Goal: Find contact information: Find contact information

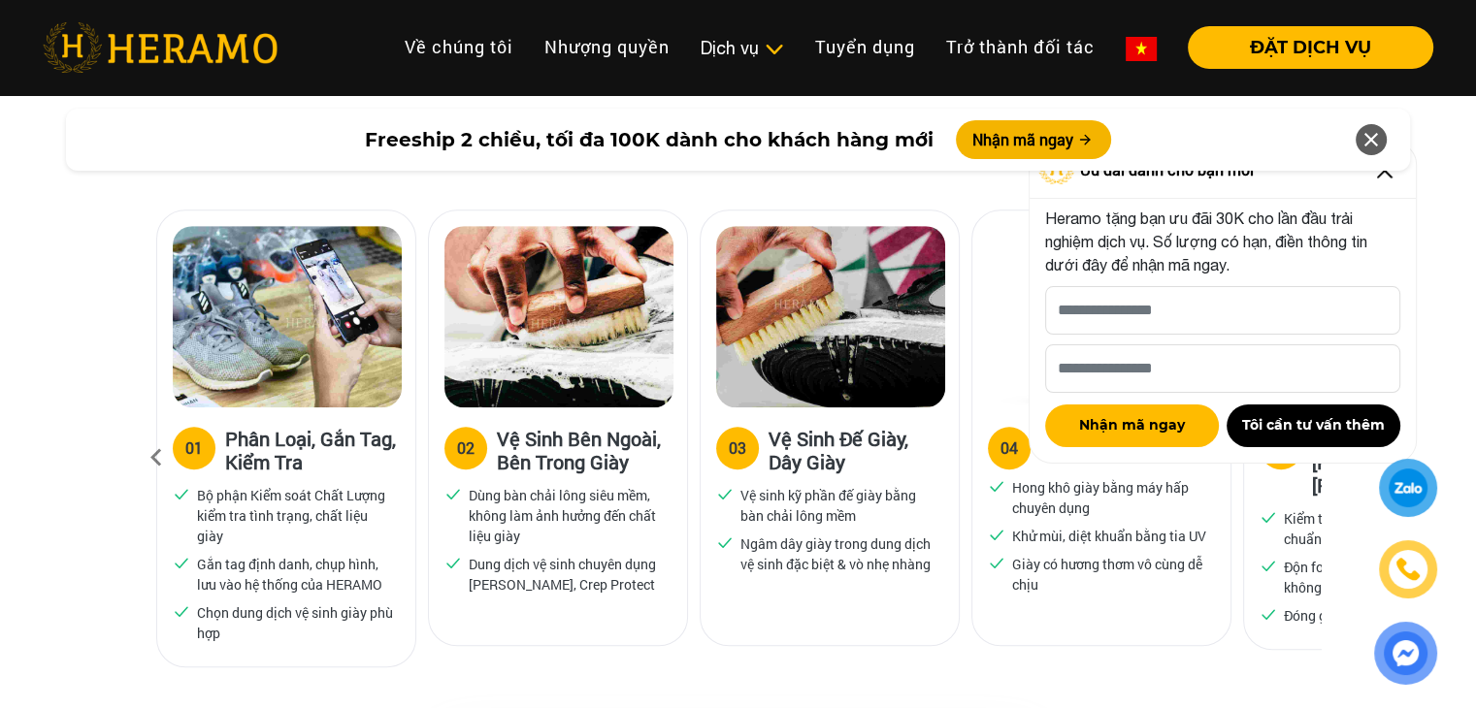
scroll to position [1136, 0]
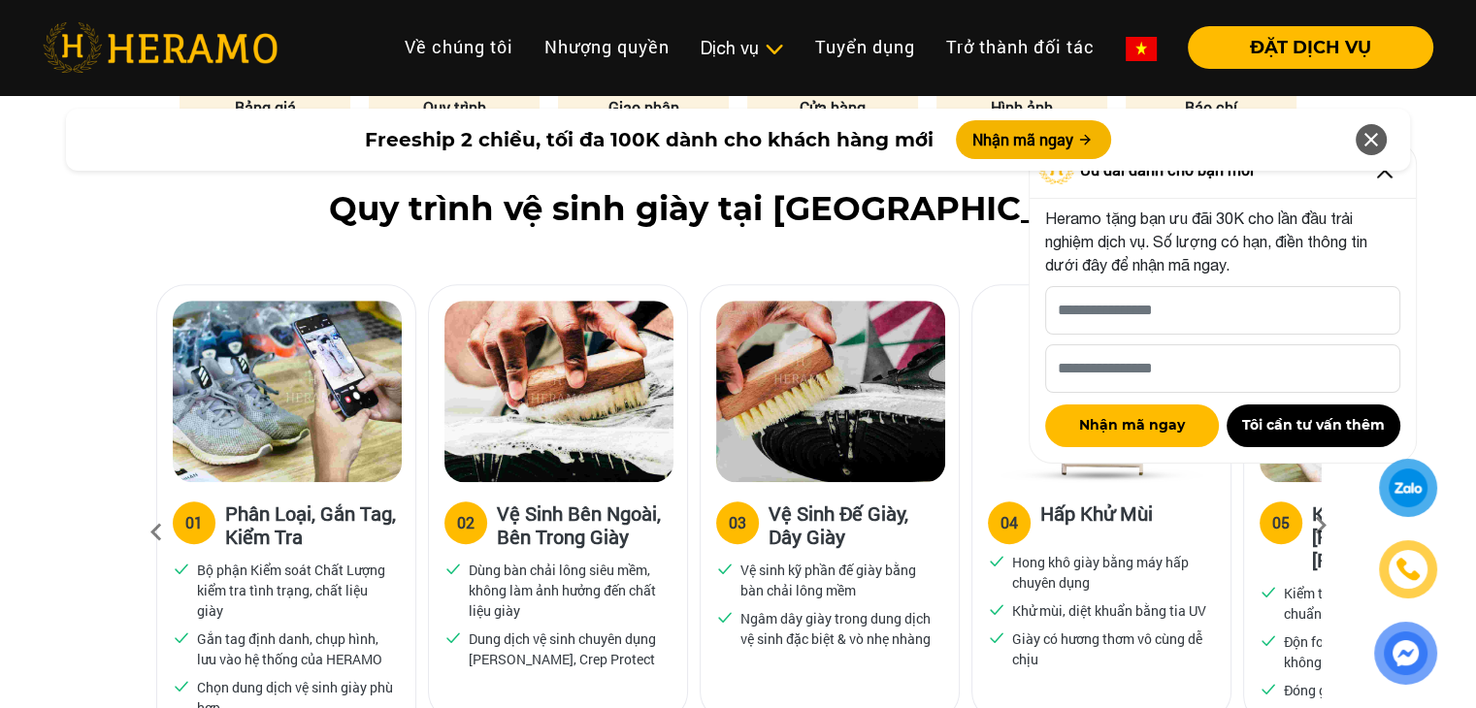
click at [1375, 133] on icon at bounding box center [1370, 139] width 23 height 35
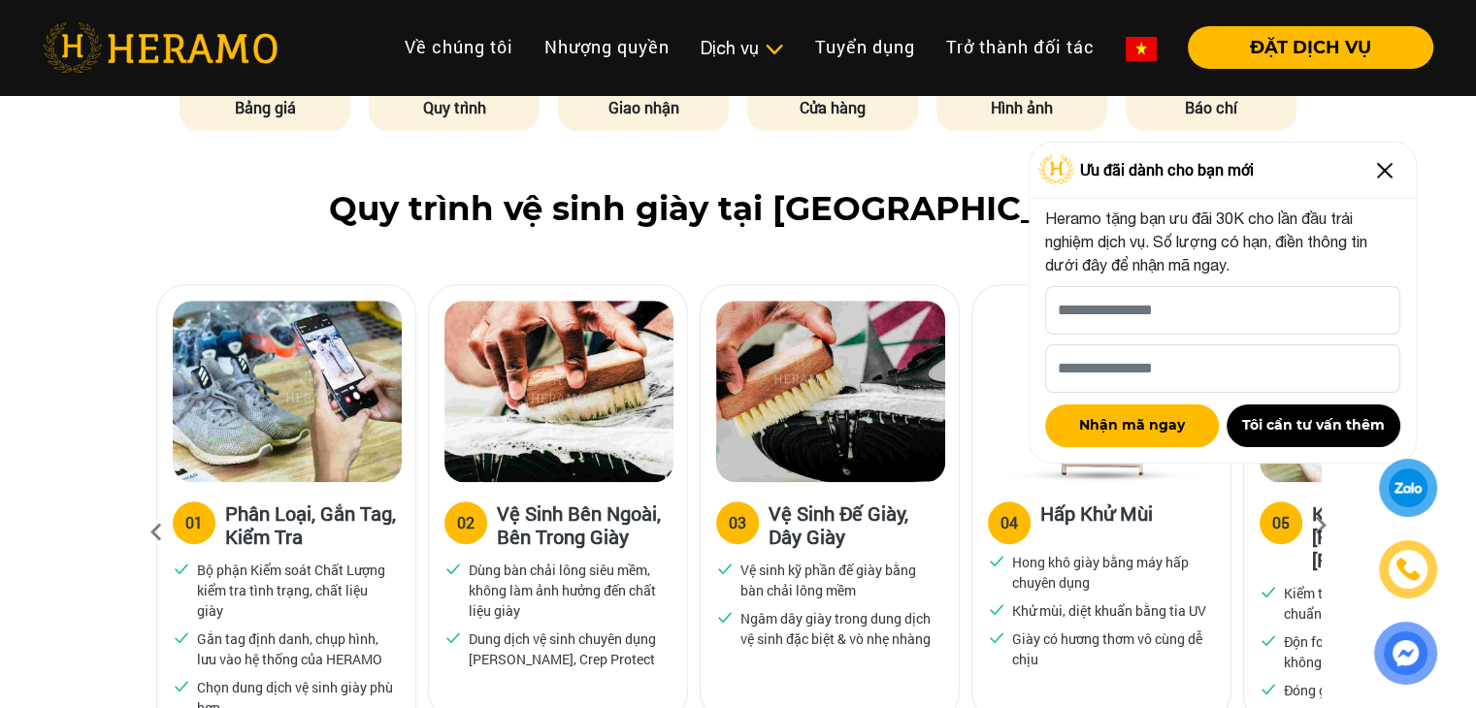
click at [1393, 167] on img at bounding box center [1384, 170] width 31 height 31
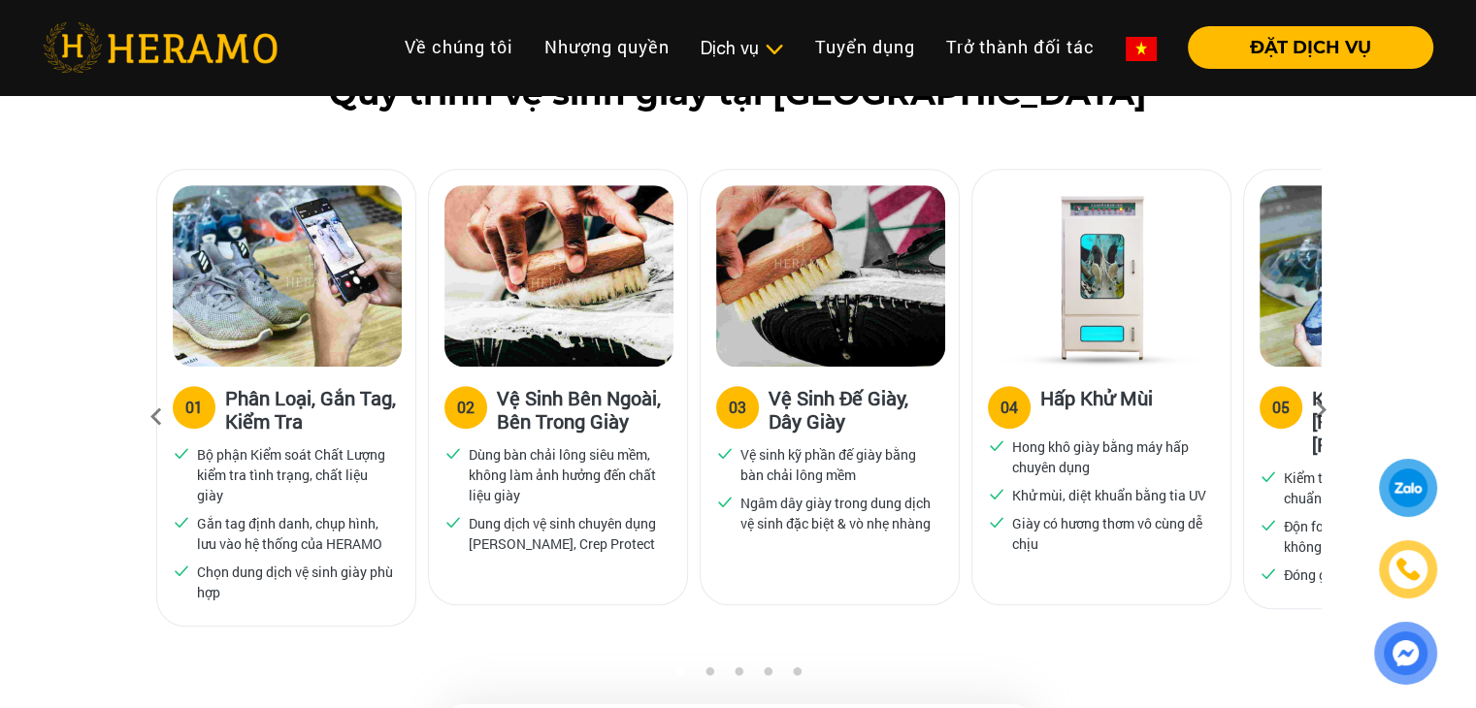
scroll to position [1261, 0]
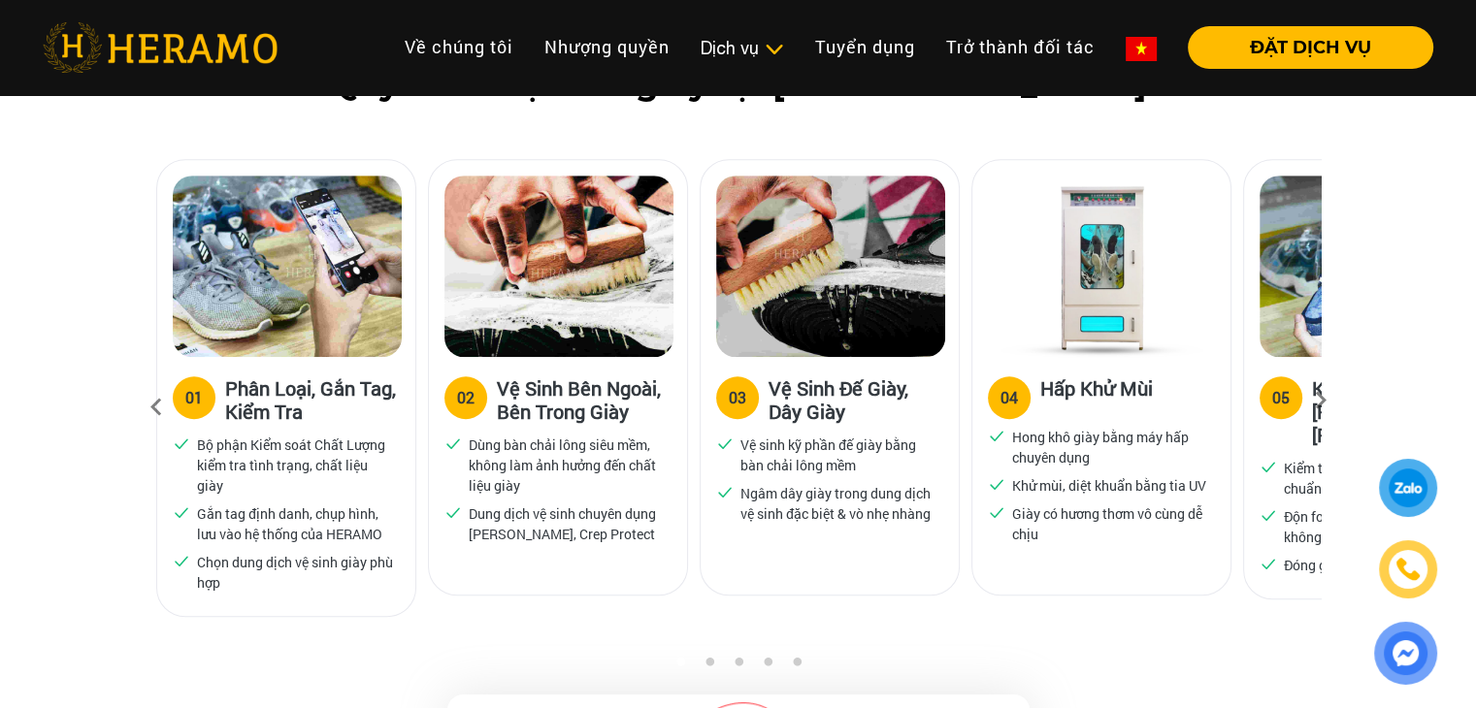
click at [1329, 405] on icon at bounding box center [1320, 407] width 35 height 13
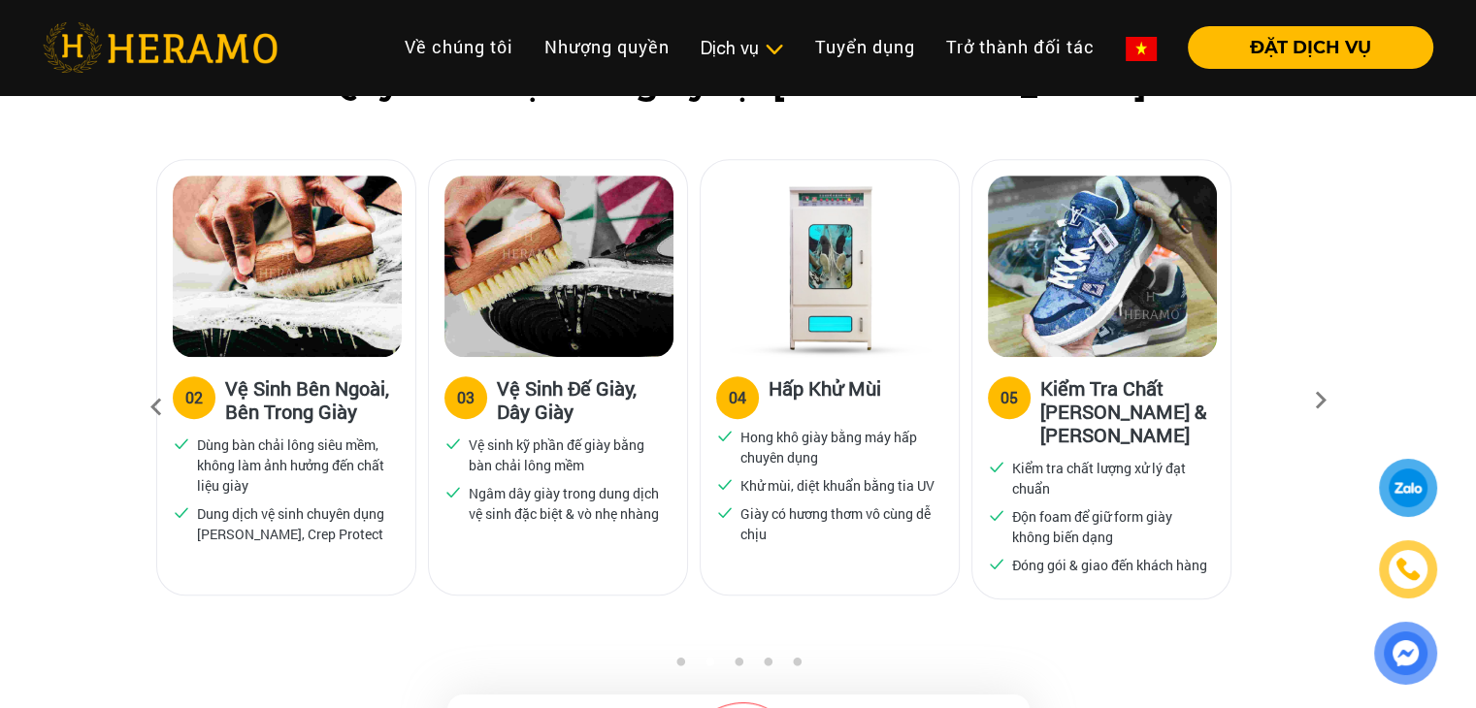
click at [1329, 405] on icon at bounding box center [1320, 407] width 35 height 13
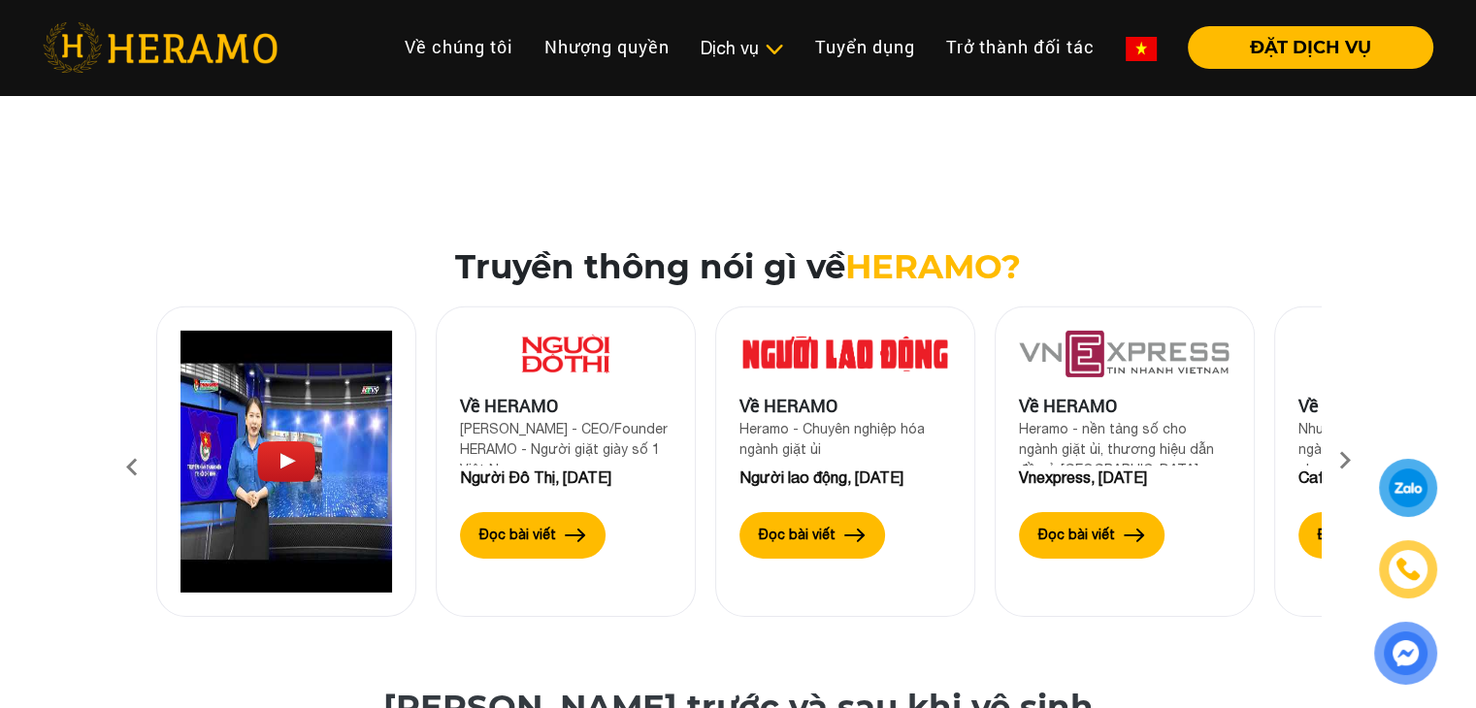
scroll to position [6097, 0]
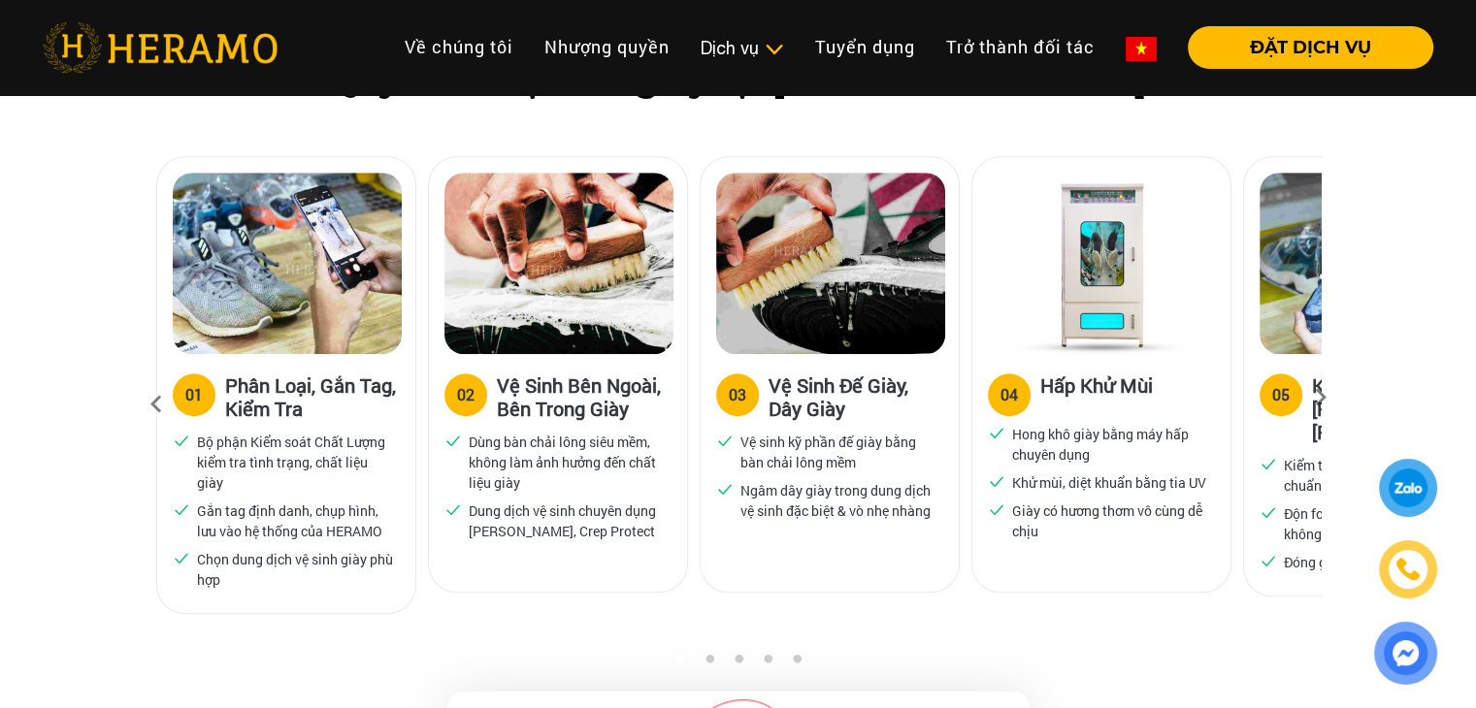
scroll to position [1265, 0]
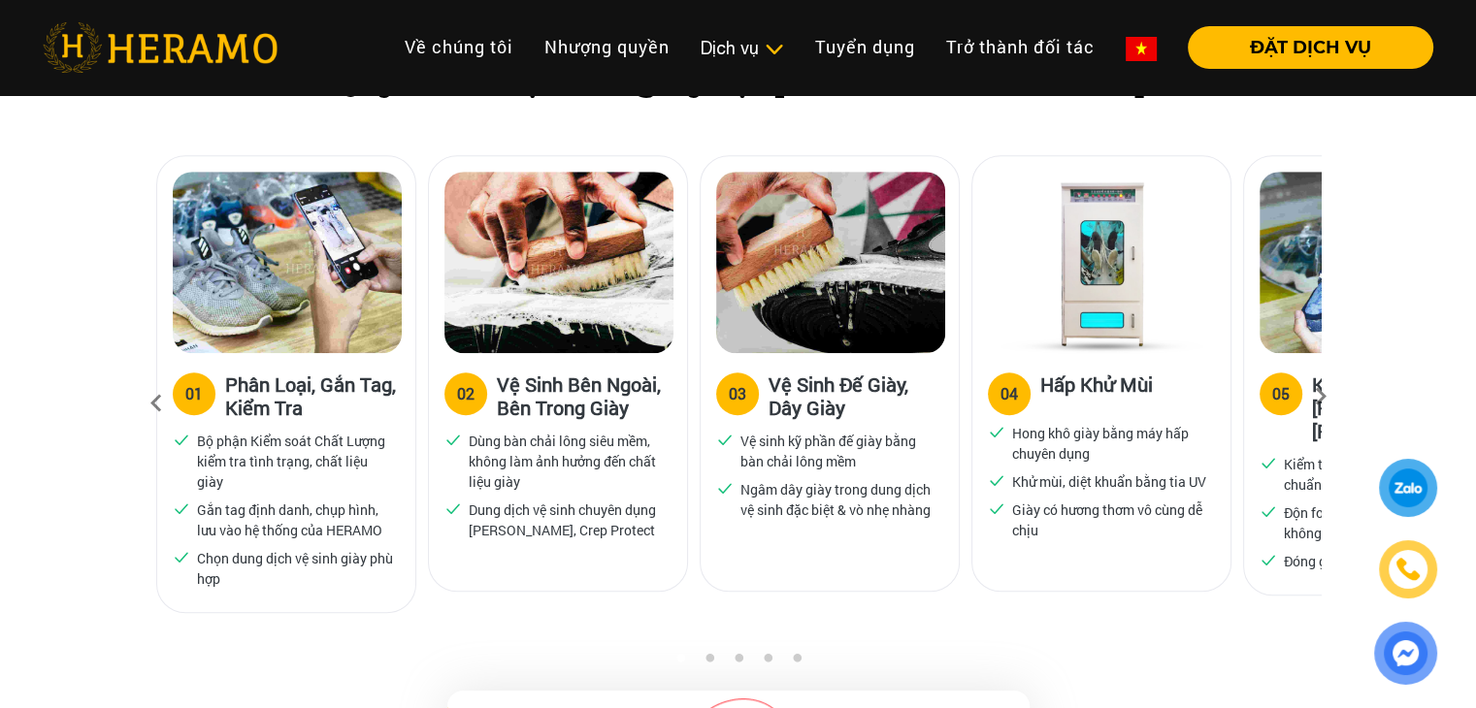
click at [1416, 554] on div at bounding box center [1408, 569] width 40 height 39
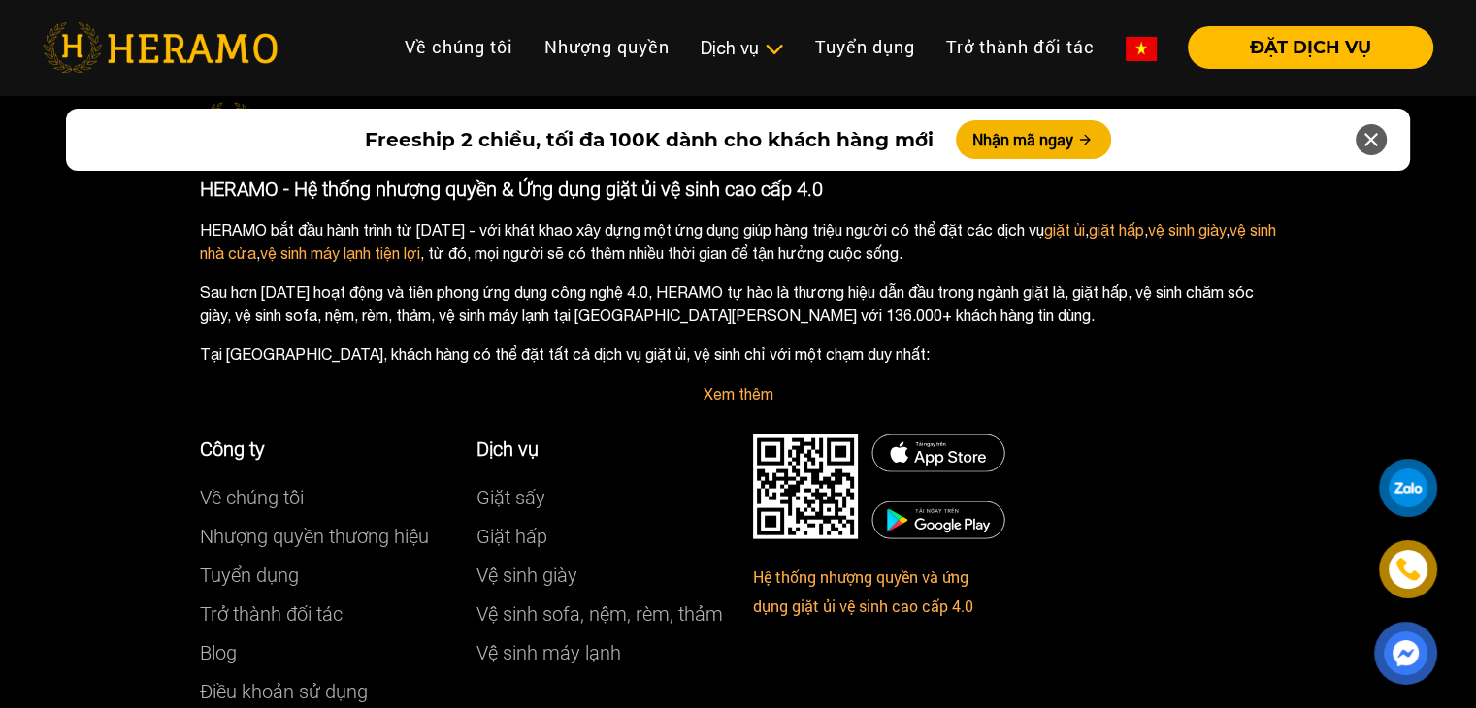
scroll to position [11523, 0]
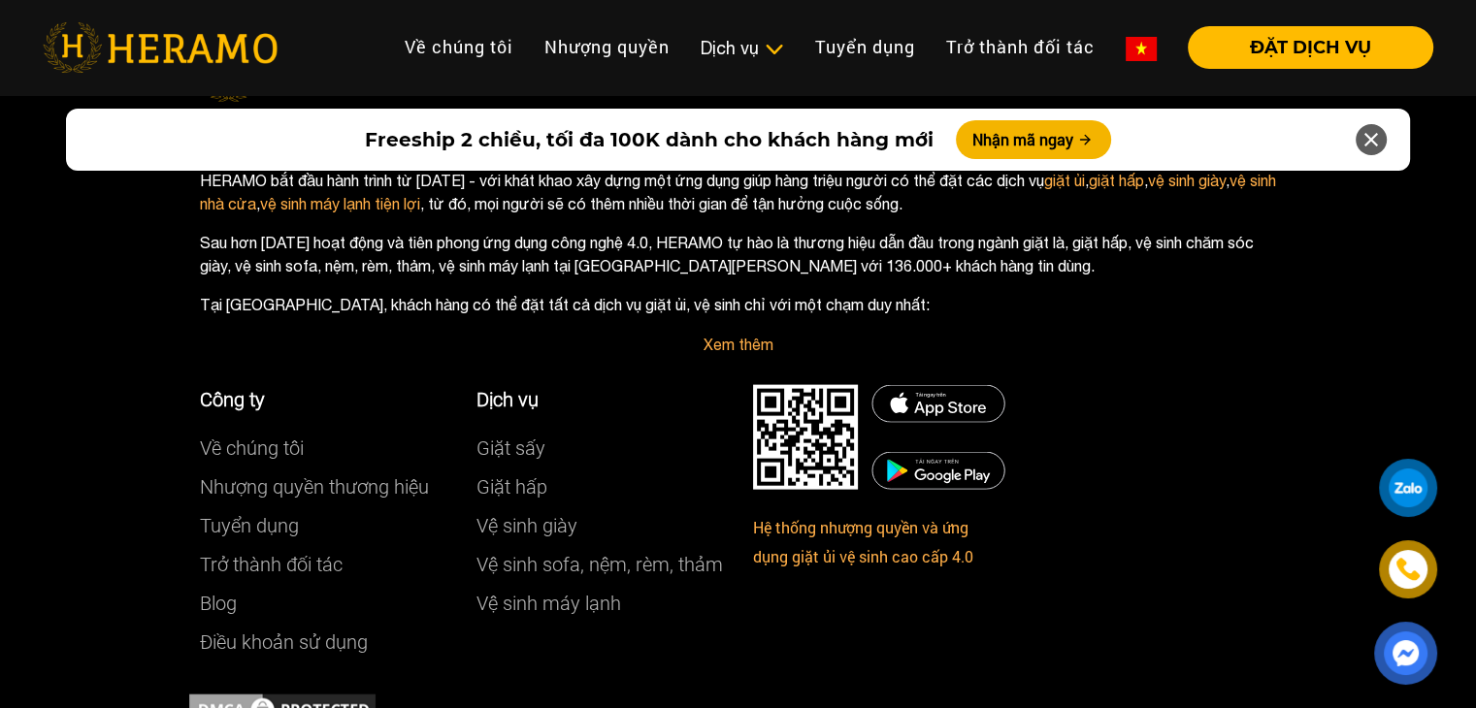
drag, startPoint x: 980, startPoint y: 595, endPoint x: 968, endPoint y: 597, distance: 11.8
